Goal: Navigation & Orientation: Find specific page/section

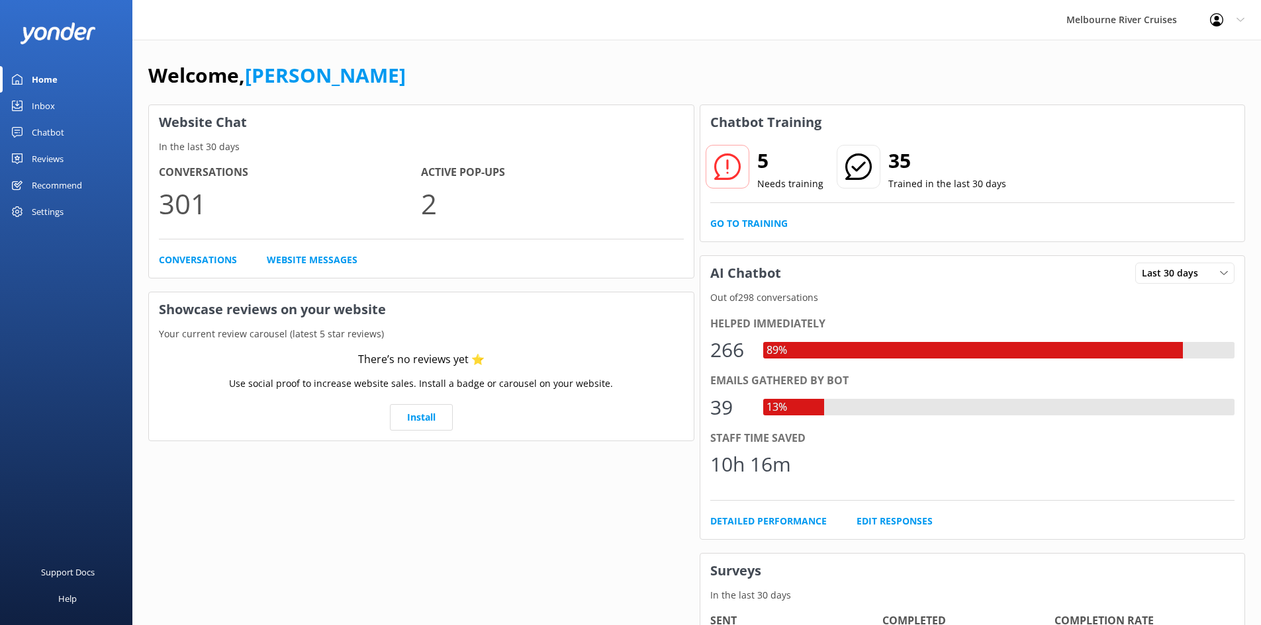
click at [42, 109] on div "Inbox" at bounding box center [43, 106] width 23 height 26
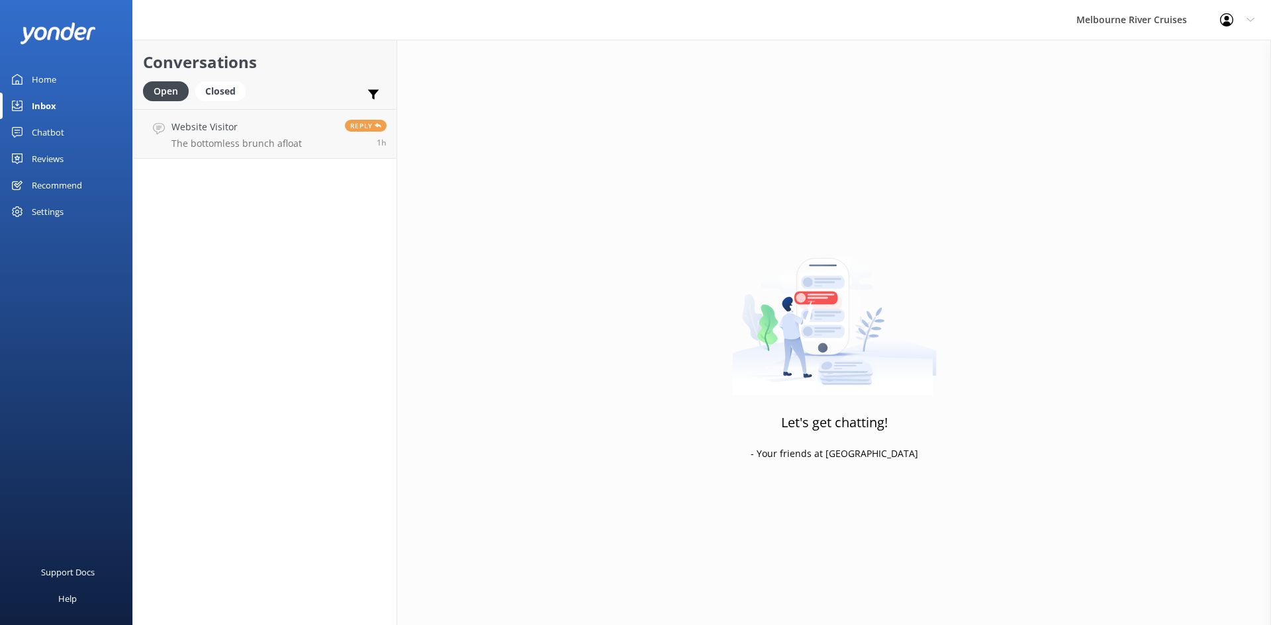
click at [50, 81] on div "Home" at bounding box center [44, 79] width 24 height 26
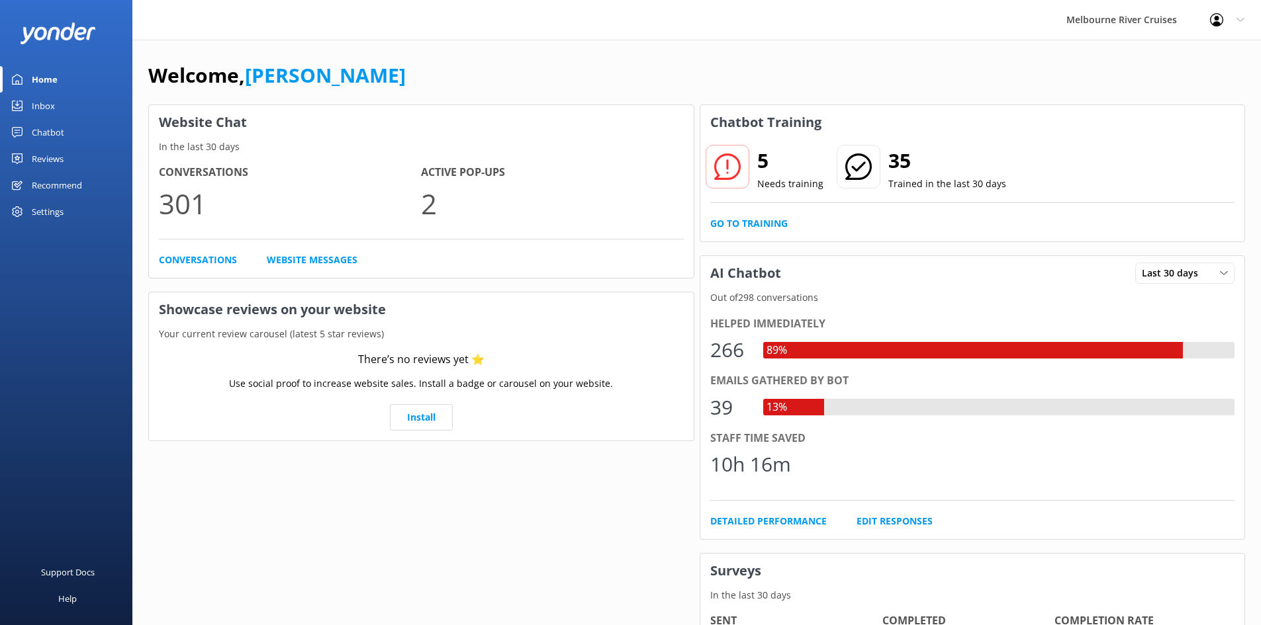
click at [48, 108] on div "Inbox" at bounding box center [43, 106] width 23 height 26
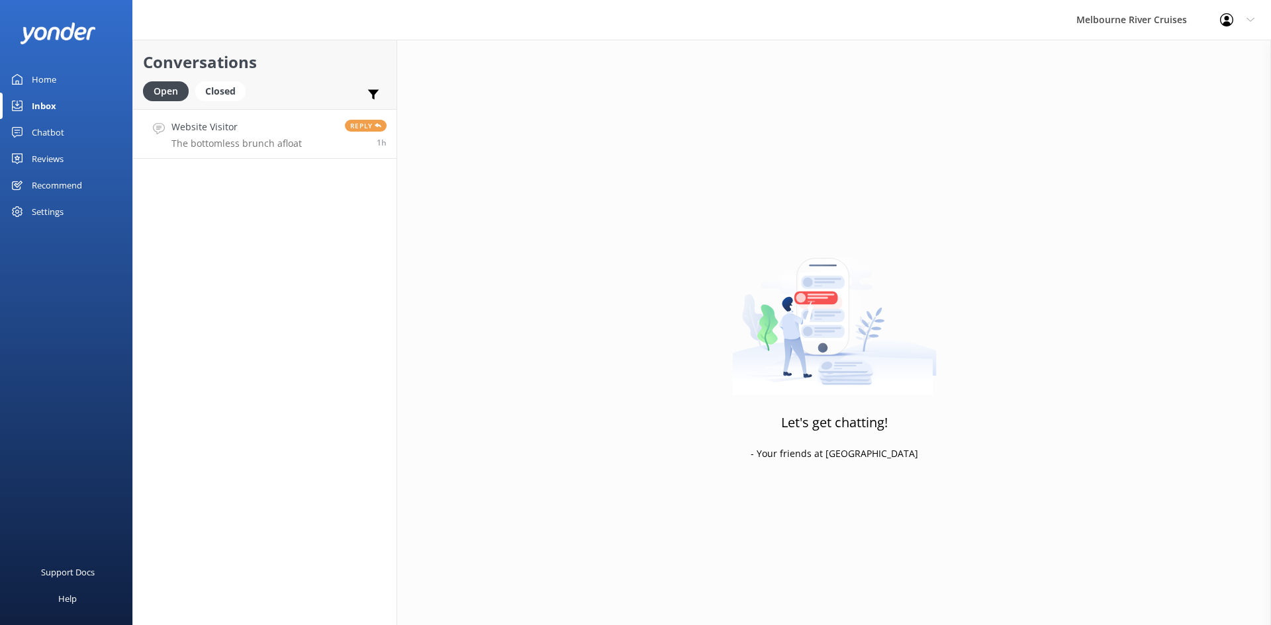
click at [235, 126] on h4 "Website Visitor" at bounding box center [236, 127] width 130 height 15
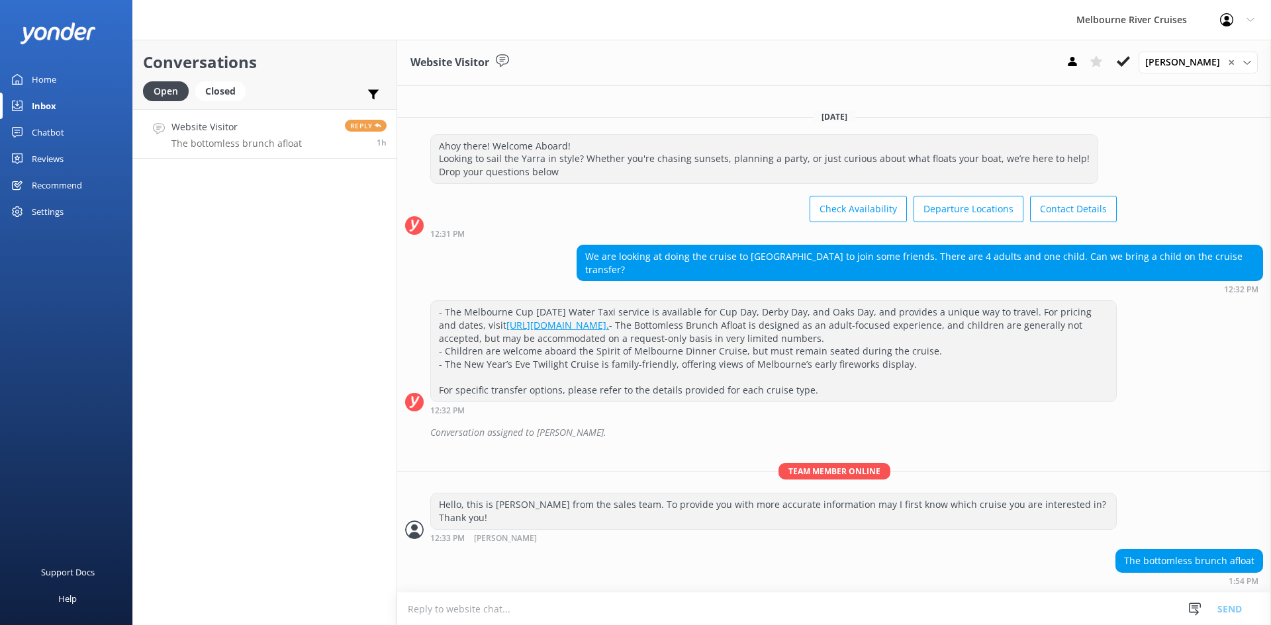
drag, startPoint x: 36, startPoint y: 77, endPoint x: 40, endPoint y: 64, distance: 13.0
click at [37, 76] on div "Home" at bounding box center [44, 79] width 24 height 26
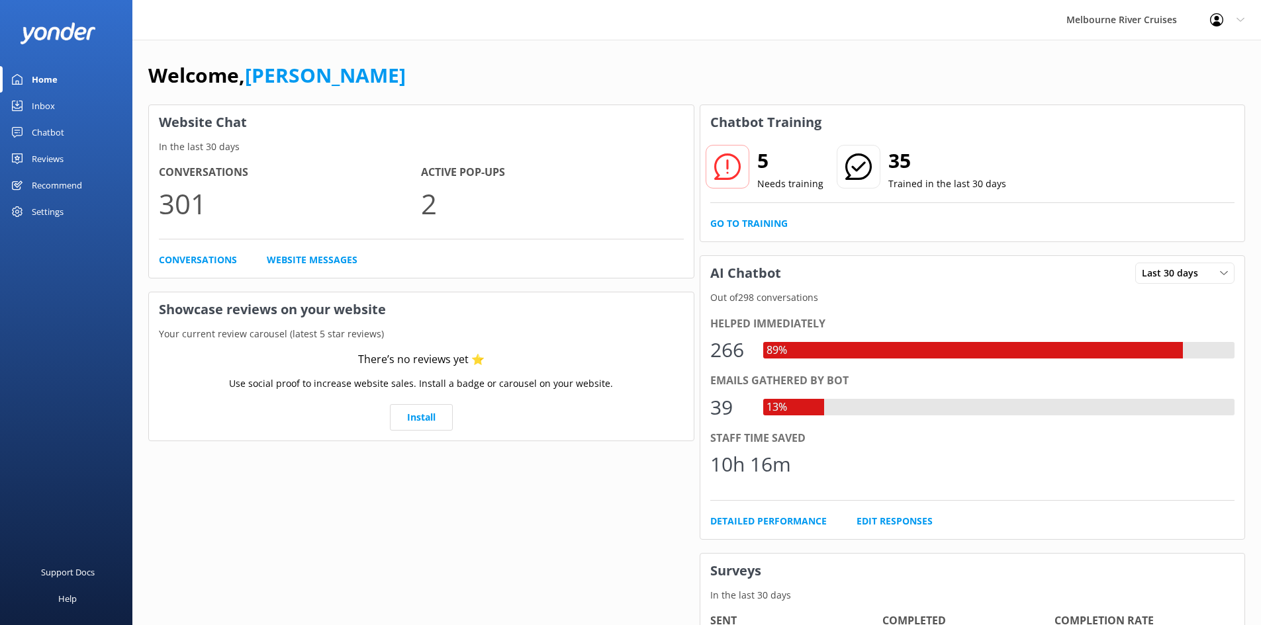
click at [62, 100] on link "Inbox" at bounding box center [66, 106] width 132 height 26
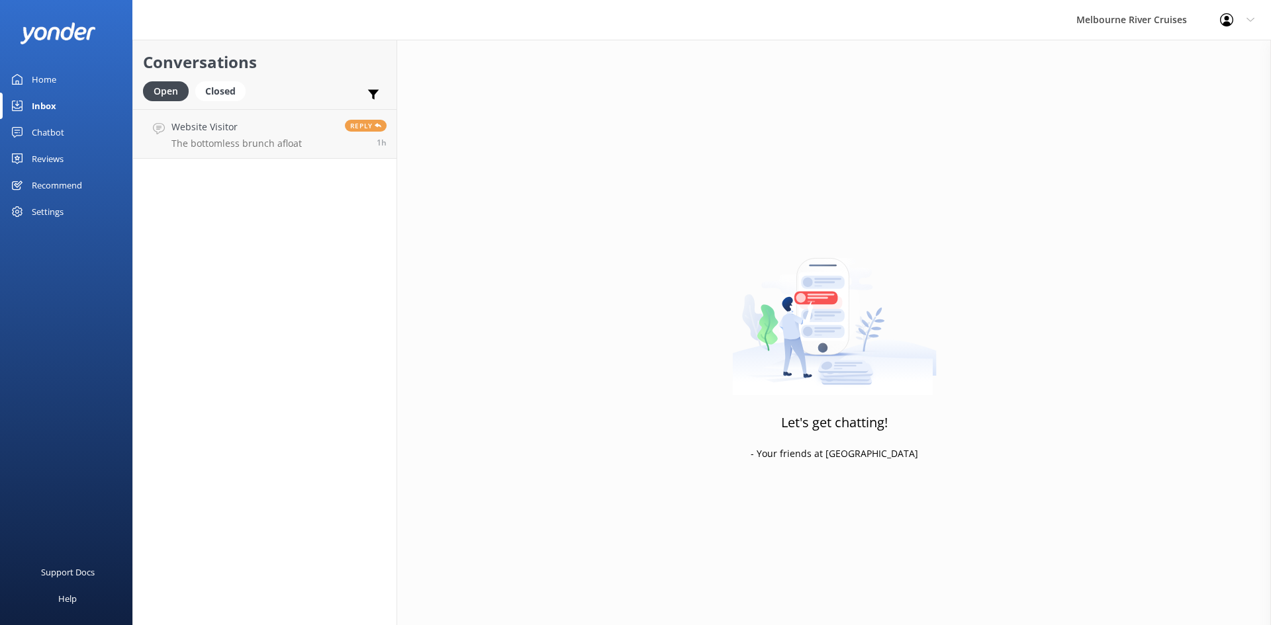
click at [63, 79] on link "Home" at bounding box center [66, 79] width 132 height 26
